Goal: Information Seeking & Learning: Learn about a topic

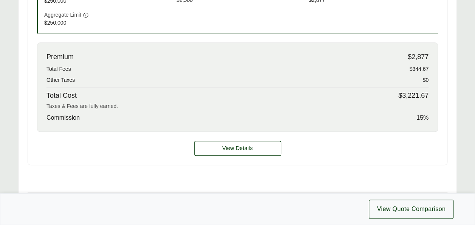
scroll to position [332, 0]
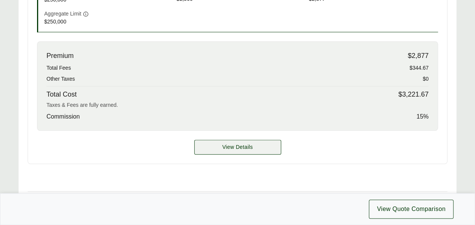
click at [227, 146] on span "View Details" at bounding box center [237, 147] width 31 height 8
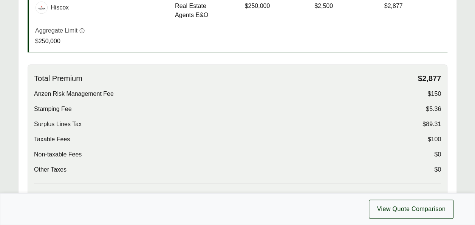
scroll to position [205, 0]
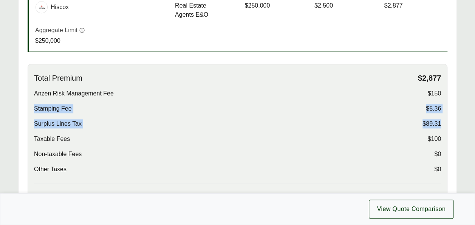
drag, startPoint x: 35, startPoint y: 106, endPoint x: 445, endPoint y: 119, distance: 410.9
click at [445, 119] on div "Total Premium $2,877 Anzen Risk Management Fee $150 Stamping Fee $5.36 Surplus …" at bounding box center [238, 150] width 420 height 172
copy div "Stamping Fee $5.36 Surplus Lines Tax $89.31"
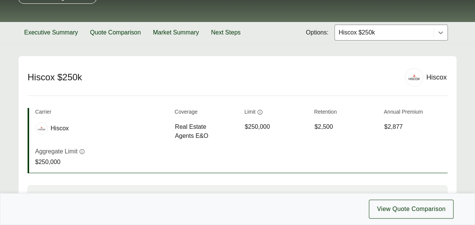
scroll to position [101, 0]
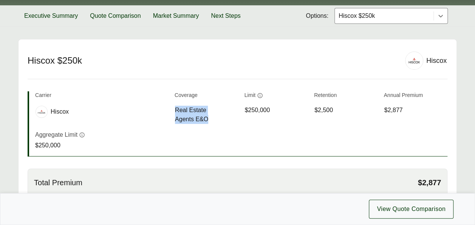
drag, startPoint x: 175, startPoint y: 107, endPoint x: 218, endPoint y: 117, distance: 43.9
click at [218, 117] on span "Real Estate Agents E&O" at bounding box center [206, 115] width 63 height 18
copy span "Real Estate Agents E&O"
